Goal: Task Accomplishment & Management: Manage account settings

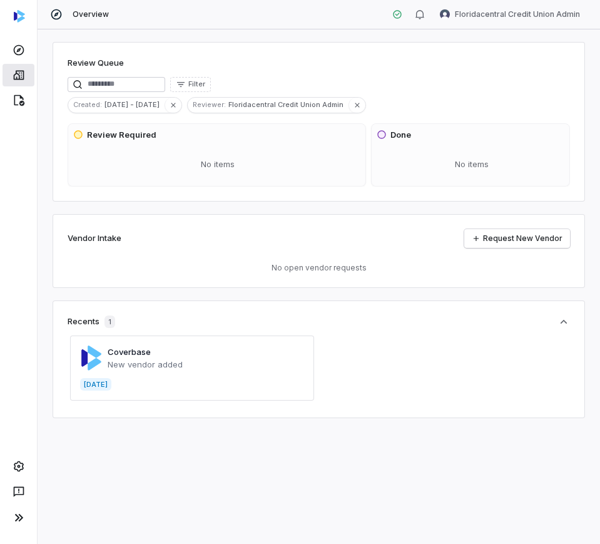
click at [13, 79] on icon at bounding box center [19, 75] width 13 height 13
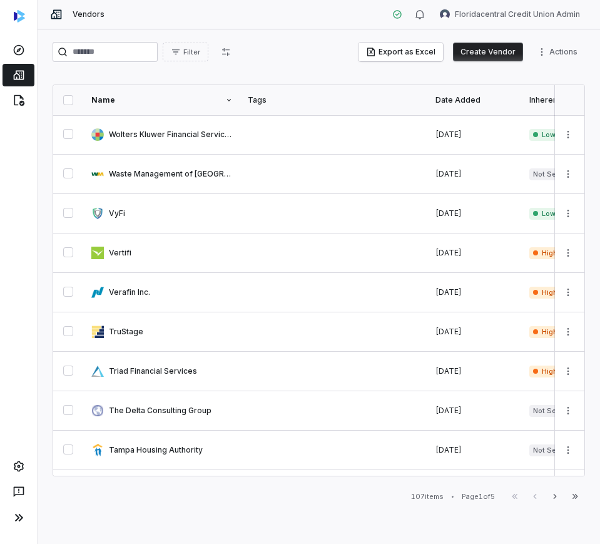
click at [482, 45] on button "Create Vendor" at bounding box center [488, 52] width 70 height 19
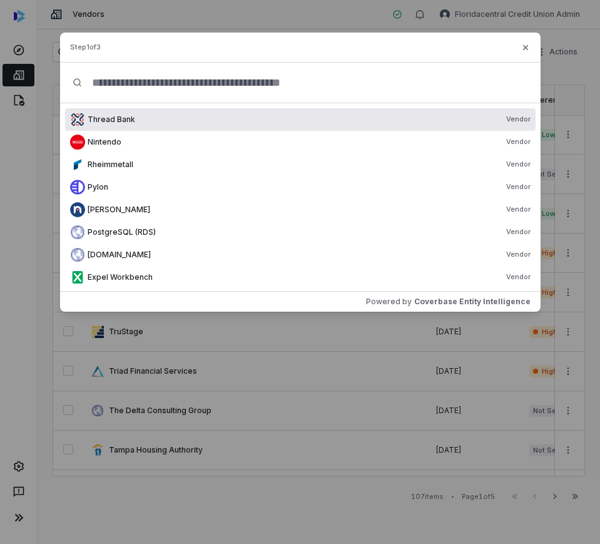
click at [115, 87] on input "text" at bounding box center [304, 83] width 445 height 40
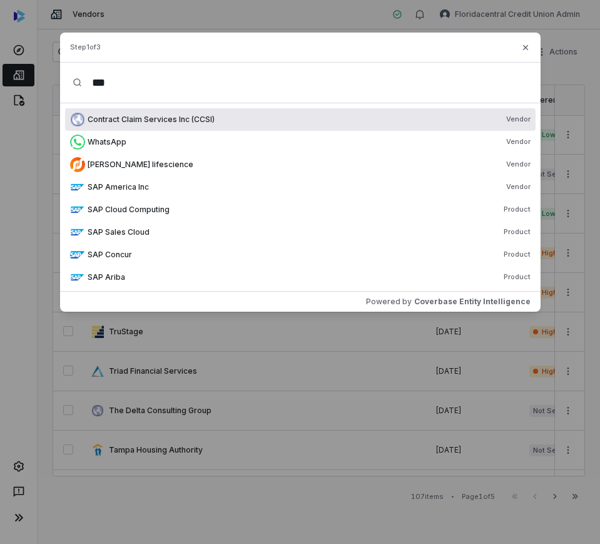
click at [175, 84] on input "***" at bounding box center [304, 83] width 445 height 40
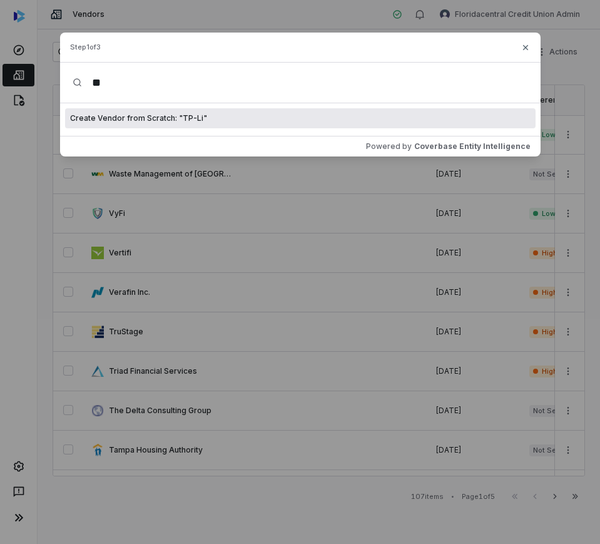
type input "*"
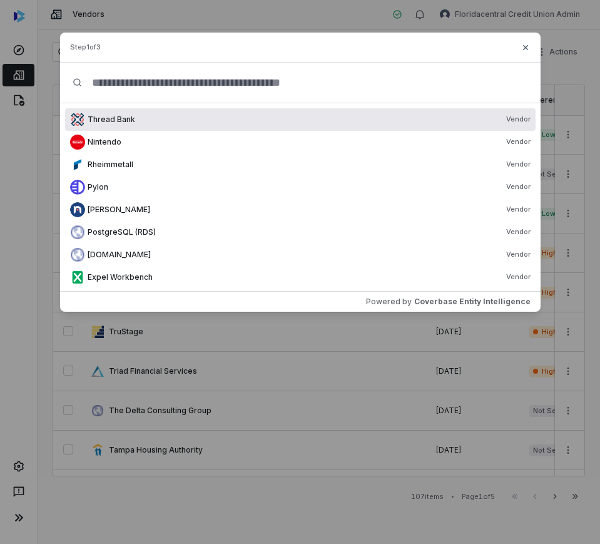
click at [524, 53] on div "Step 1 of 3" at bounding box center [300, 48] width 481 height 30
click at [526, 48] on icon "button" at bounding box center [524, 47] width 5 height 5
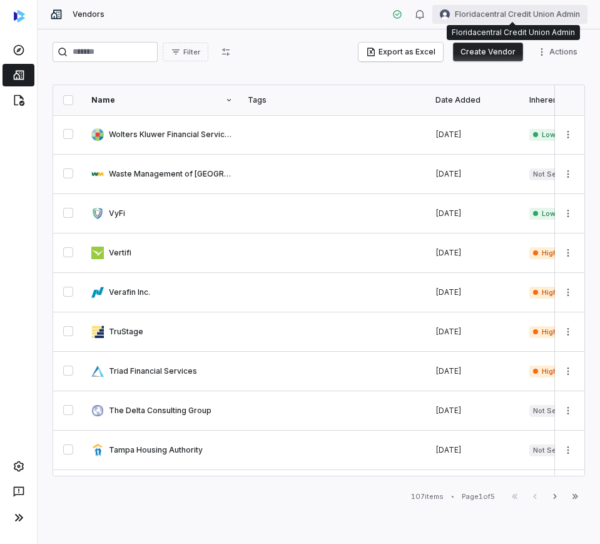
click at [497, 12] on html "Vendors Floridacentral Credit Union Admin Filter Export as Excel Create Vendor …" at bounding box center [300, 272] width 600 height 544
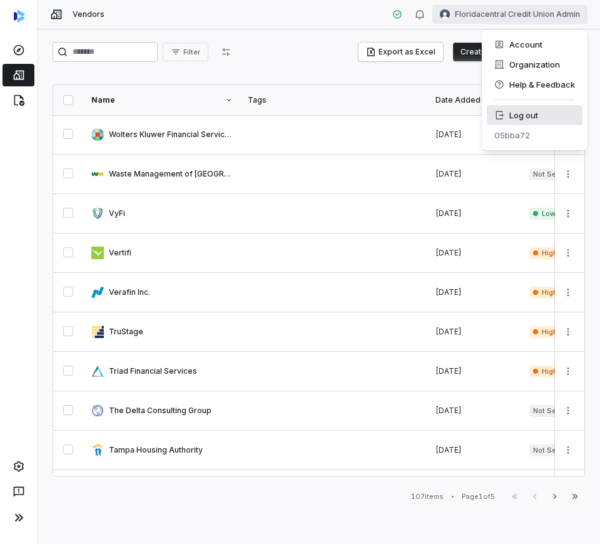
click at [489, 116] on div "Log out" at bounding box center [535, 115] width 96 height 20
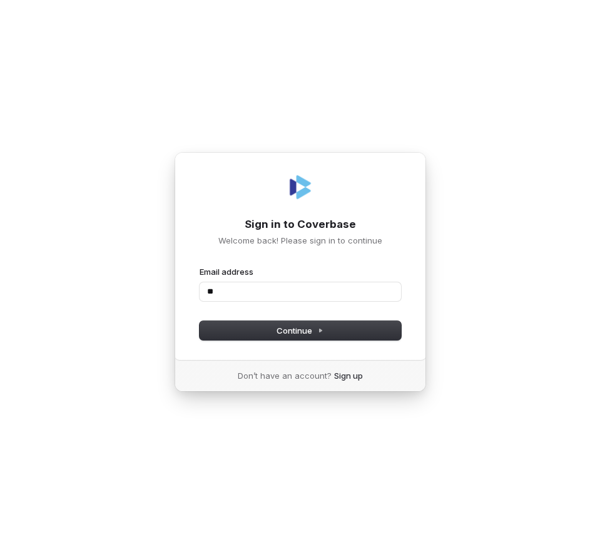
type input "*"
click at [200, 266] on button "submit" at bounding box center [200, 266] width 0 height 0
type input "**********"
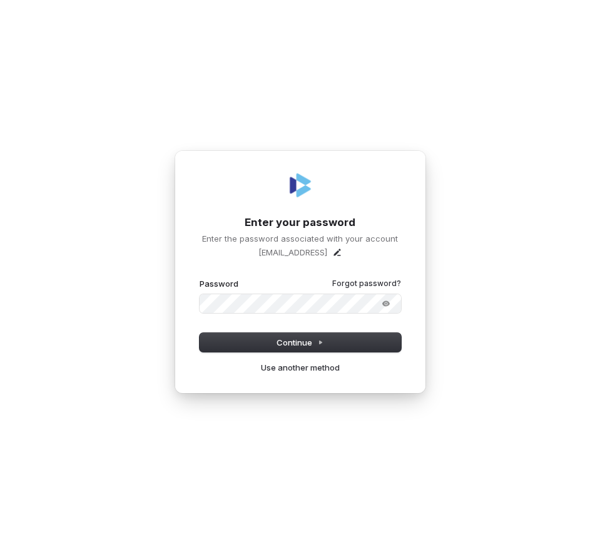
click at [200, 278] on button "submit" at bounding box center [200, 278] width 0 height 0
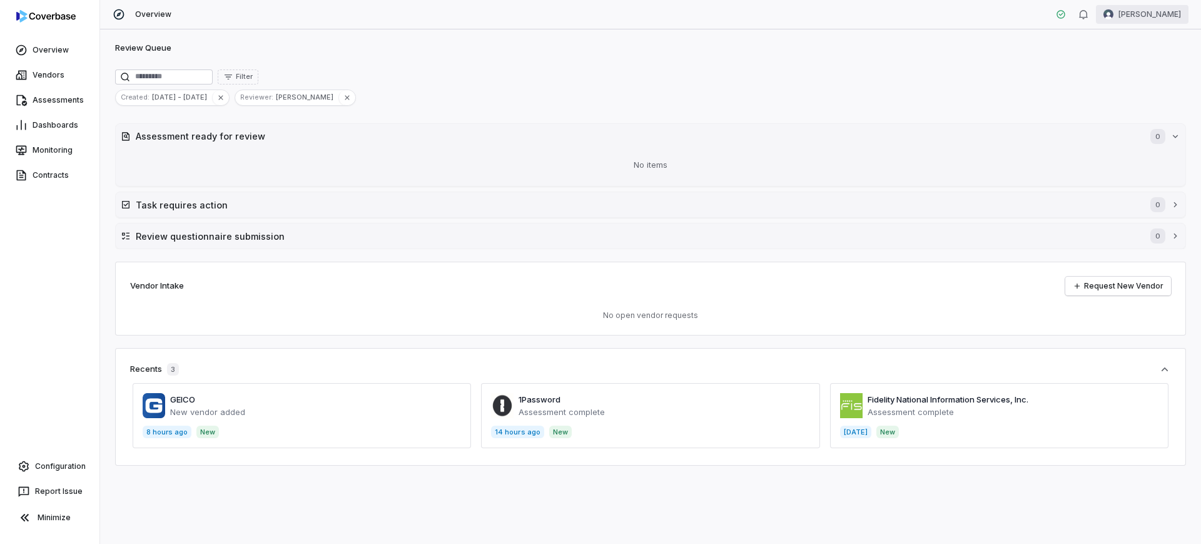
click at [1146, 15] on html "Overview Vendors Assessments Dashboards Monitoring Contracts Configuration Repo…" at bounding box center [600, 272] width 1201 height 544
click at [1119, 109] on div "Log out" at bounding box center [1136, 115] width 96 height 20
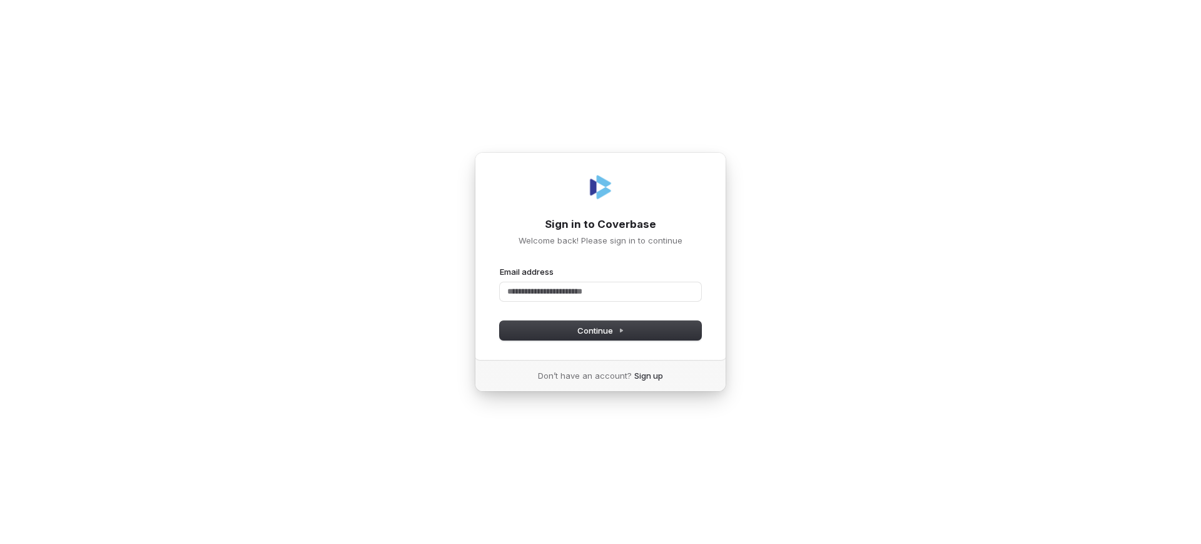
click at [0, 543] on com-1password-button at bounding box center [0, 544] width 0 height 0
type input "**********"
